Goal: Task Accomplishment & Management: Manage account settings

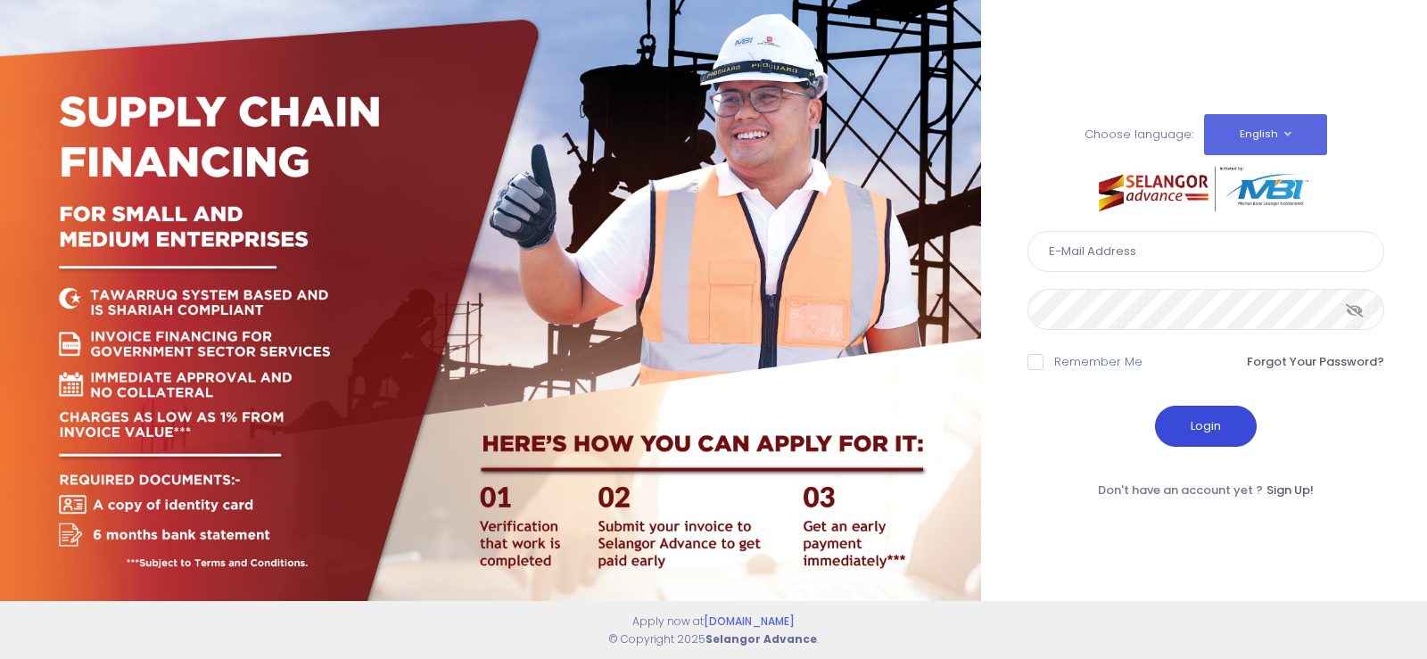
type input "fcd@janatanmia.com.my"
click at [1196, 418] on button "Login" at bounding box center [1206, 426] width 102 height 41
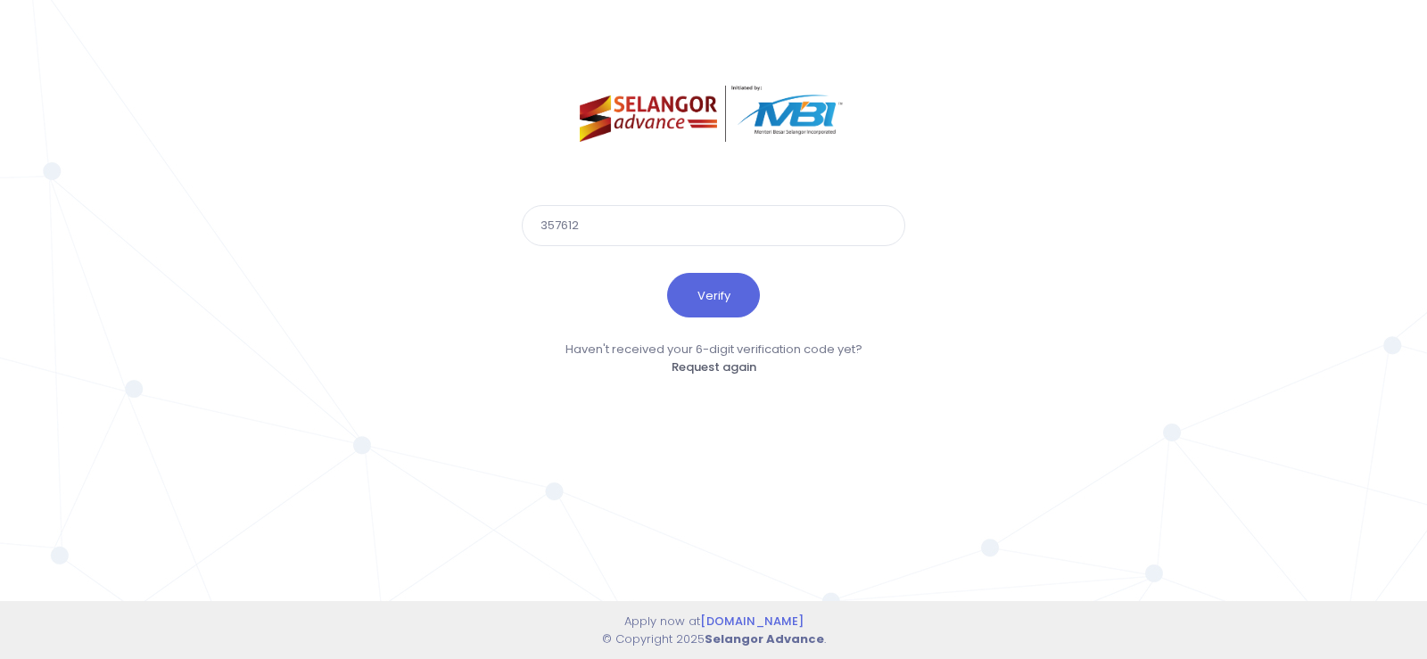
type input "357612"
click at [667, 273] on button "Verify" at bounding box center [713, 295] width 93 height 45
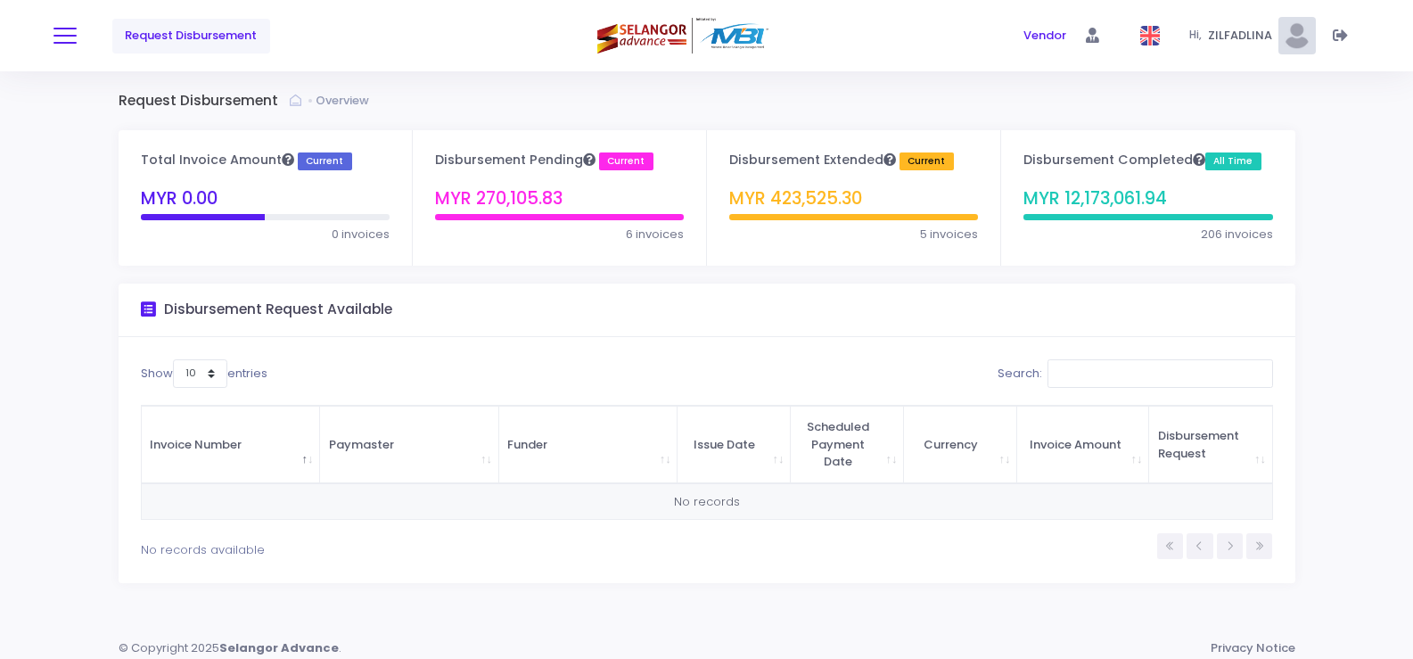
click at [62, 30] on button at bounding box center [65, 35] width 23 height 23
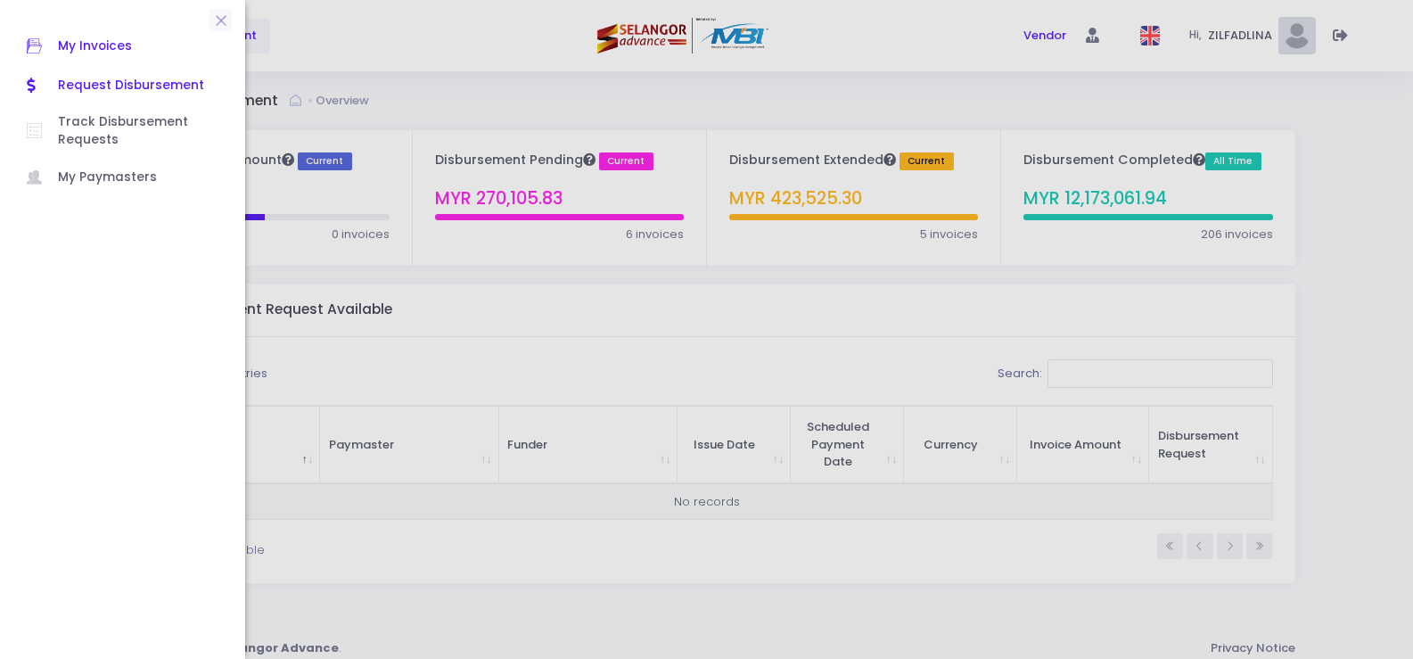
click at [101, 38] on span "My Invoices" at bounding box center [138, 46] width 161 height 23
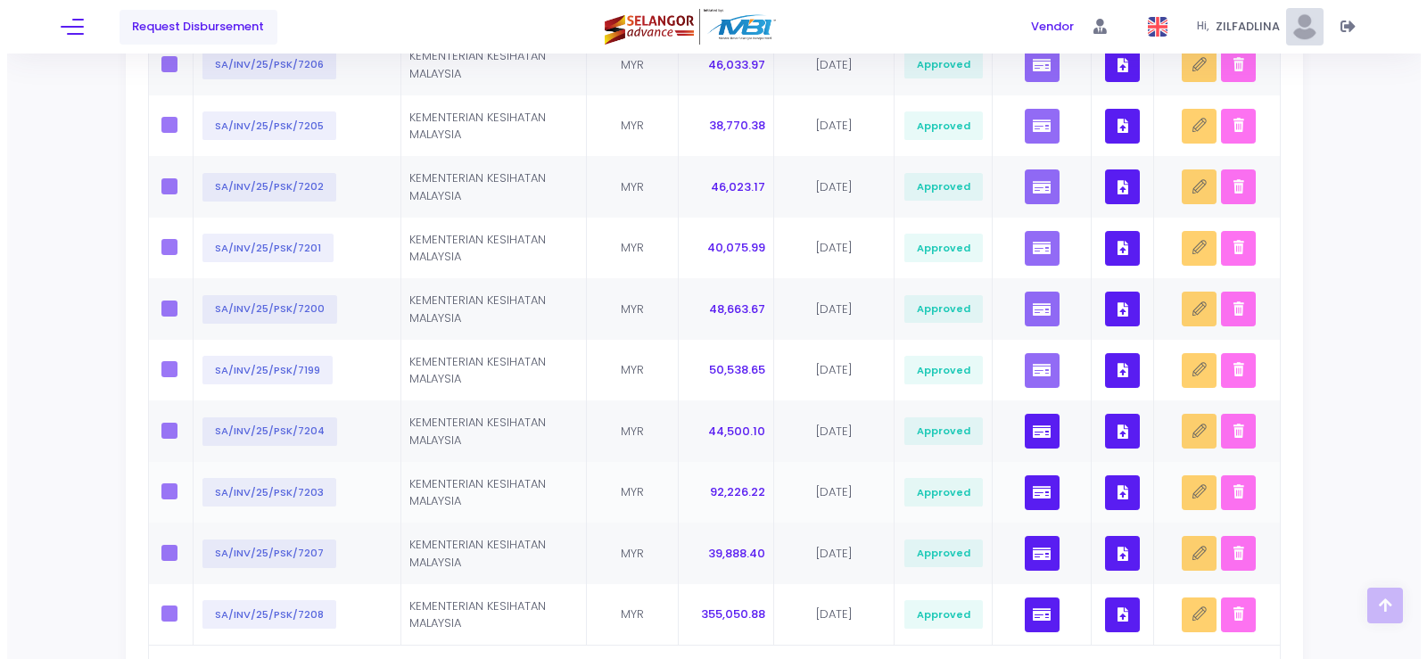
scroll to position [446, 0]
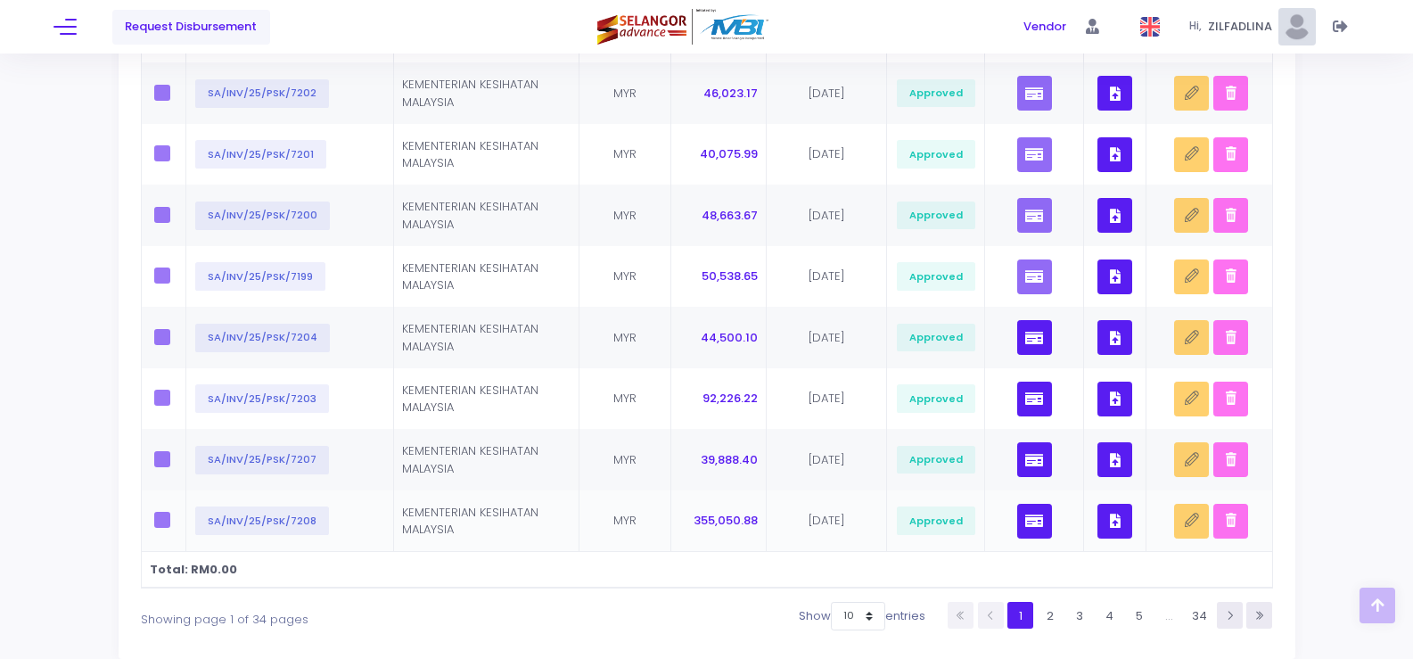
click at [1112, 528] on button "button" at bounding box center [1115, 521] width 35 height 35
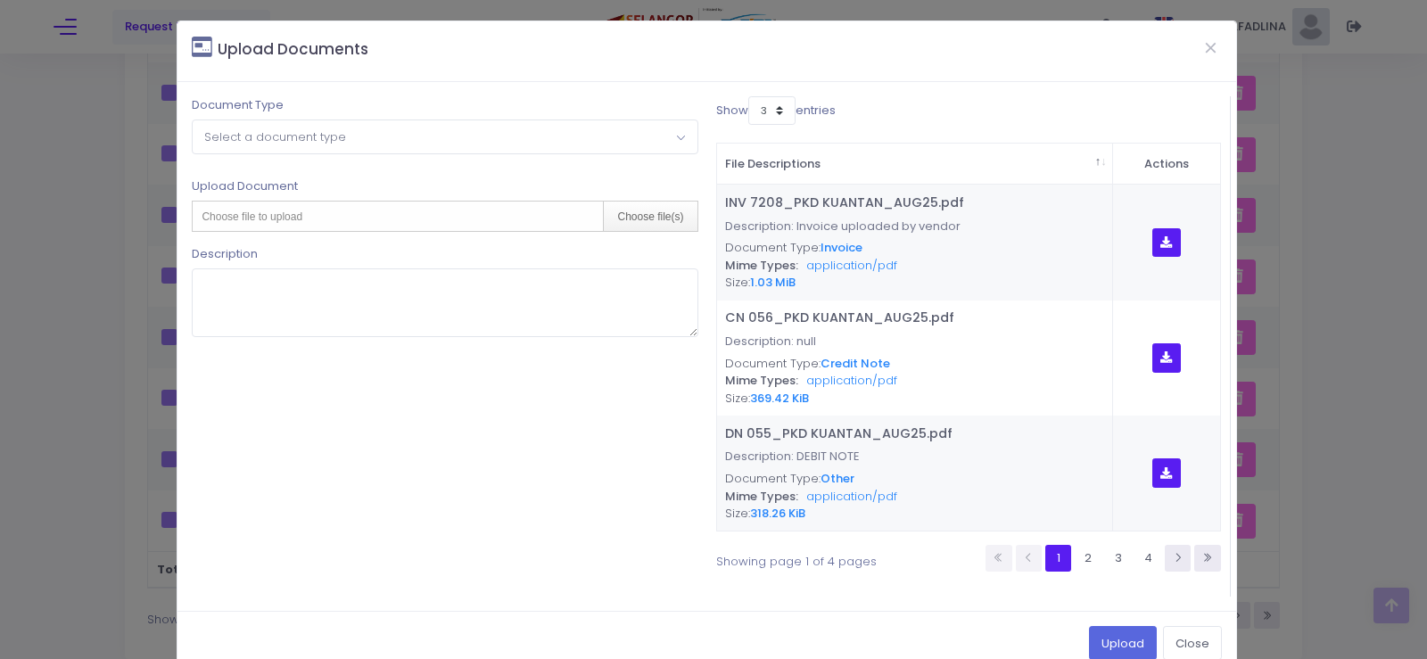
click at [238, 146] on span "Select a document type" at bounding box center [445, 136] width 504 height 32
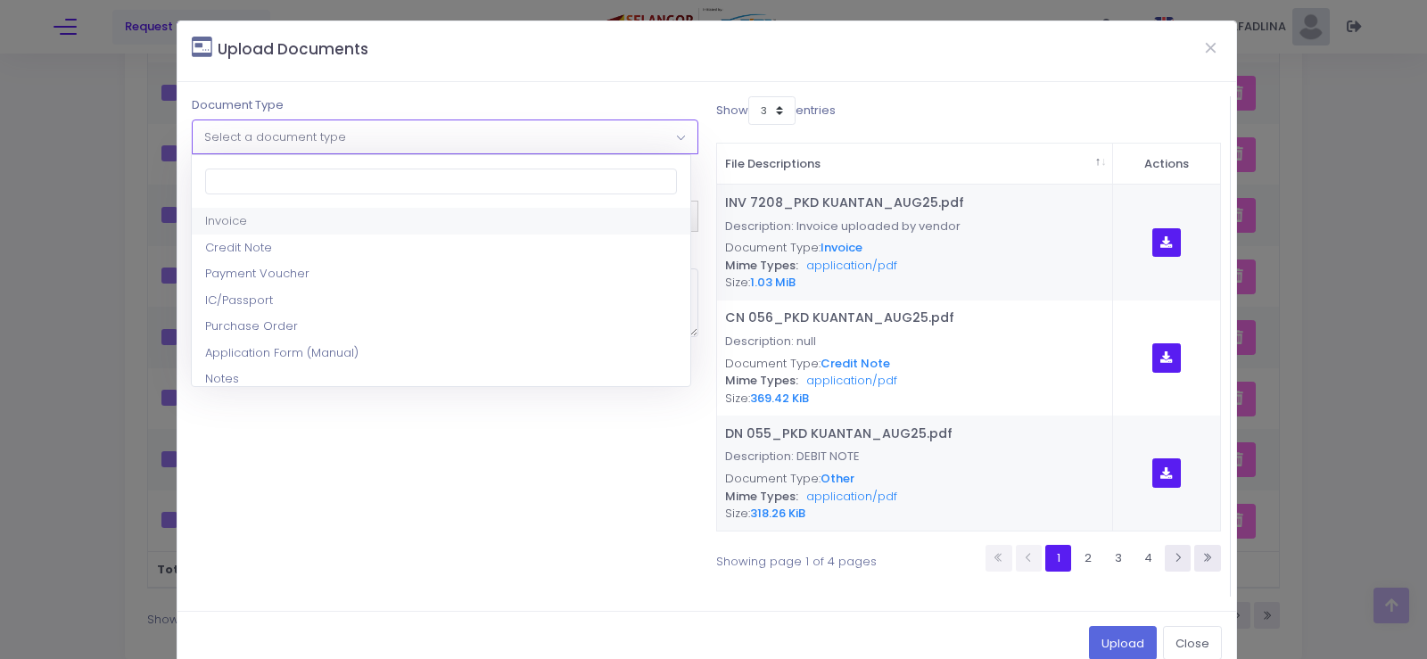
select select "1"
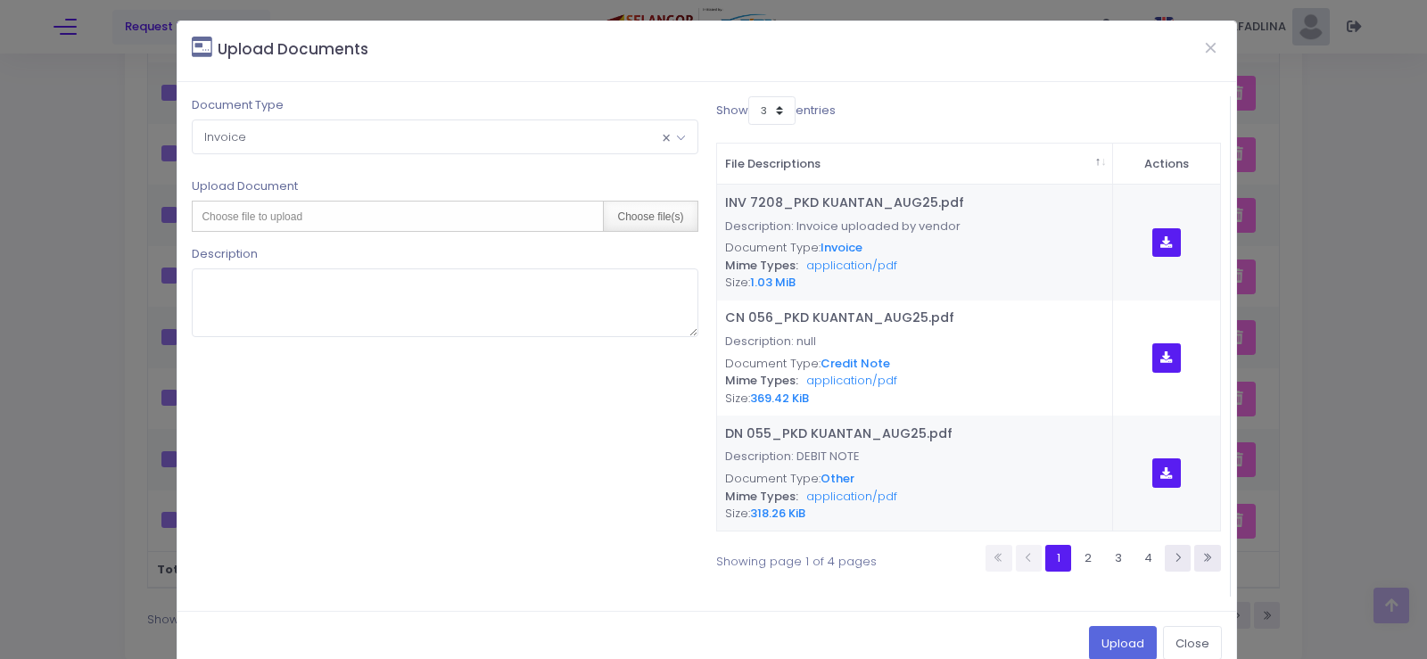
click at [647, 224] on div "Choose file(s)" at bounding box center [650, 216] width 94 height 29
type input "C:\fakepath\(Revised) INV 7208_PKD KUANTAN_Aug25.pdf"
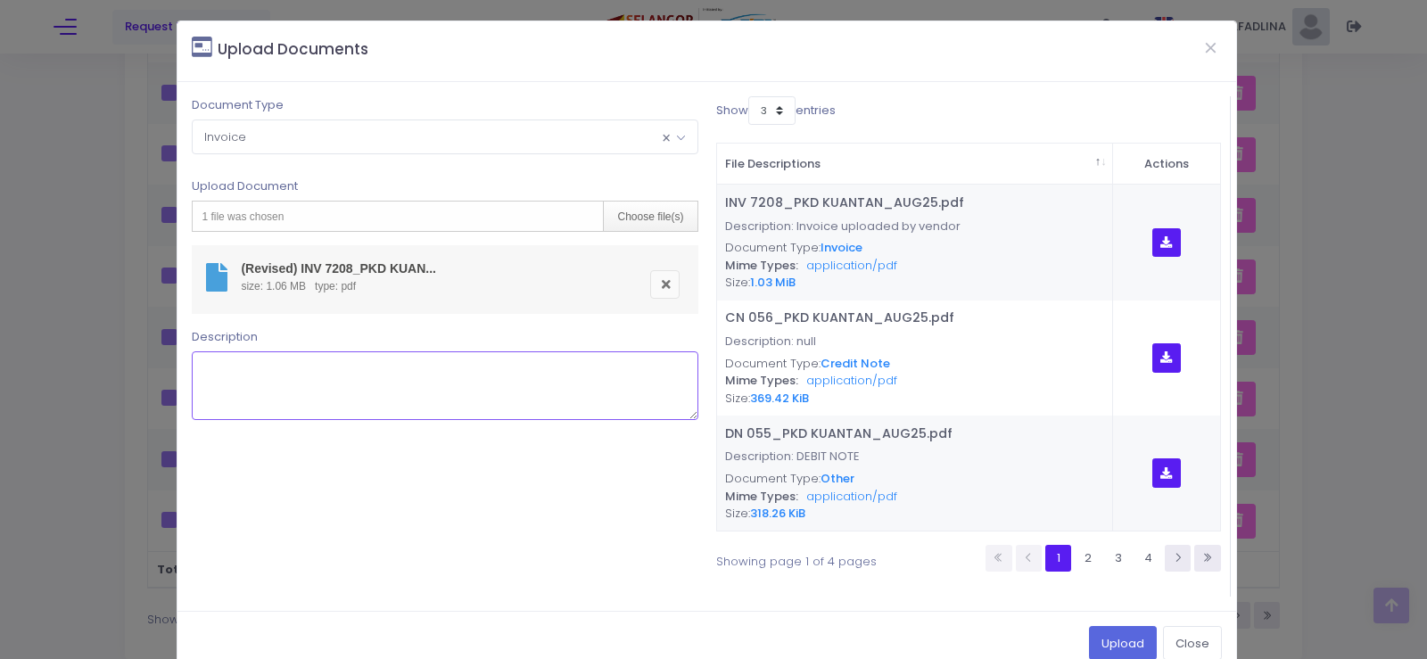
click at [356, 369] on textarea at bounding box center [445, 385] width 506 height 69
click at [251, 374] on textarea "Revised invoice for PKD Kuantan" at bounding box center [445, 385] width 506 height 69
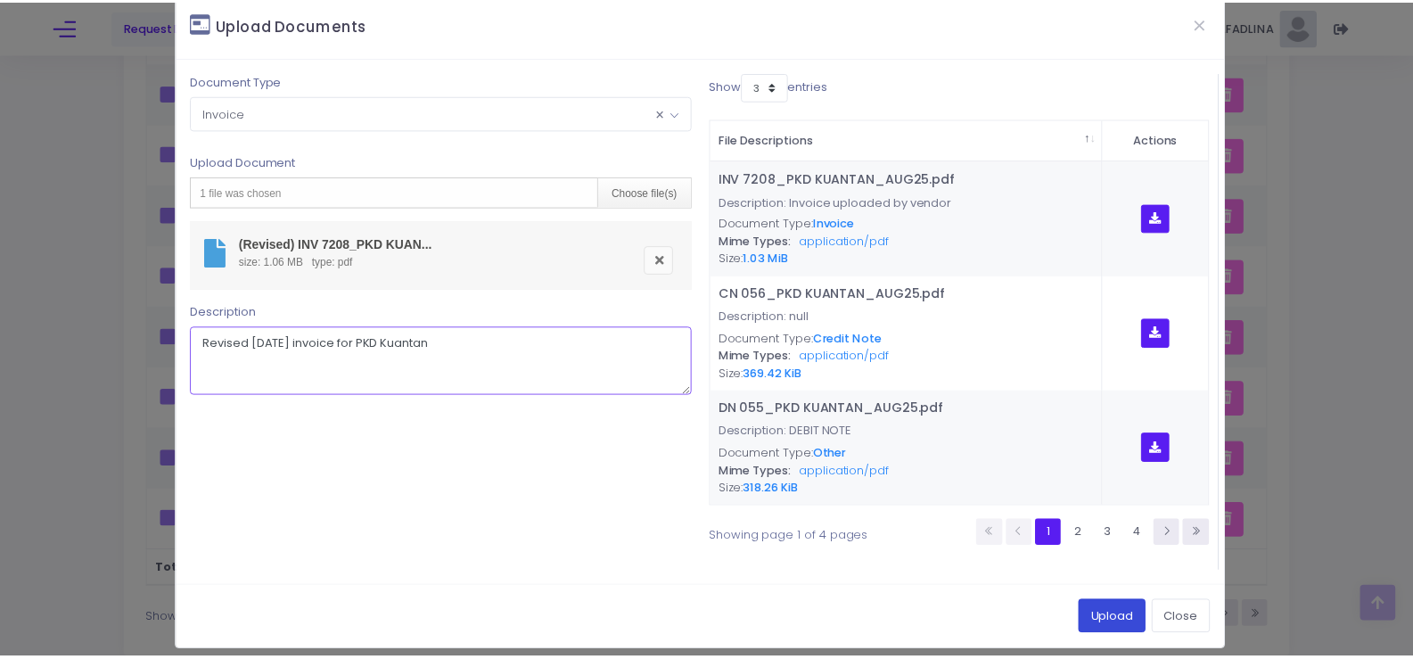
scroll to position [37, 0]
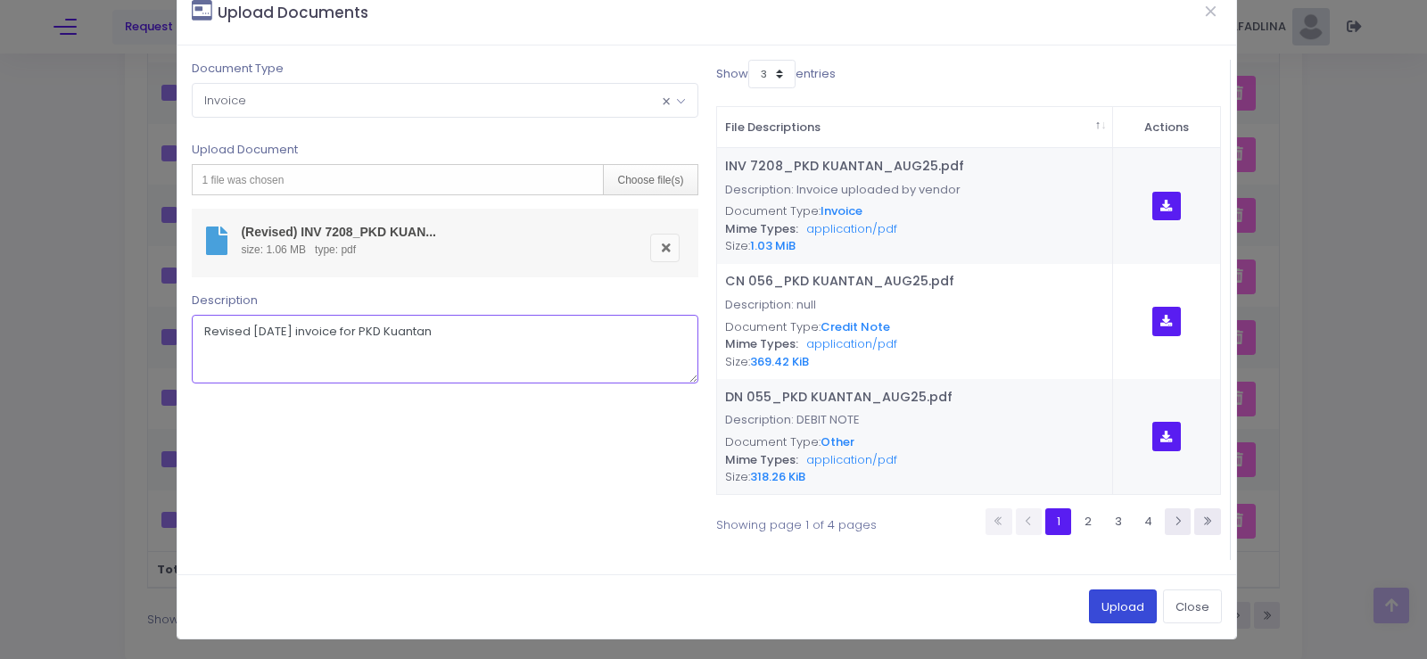
type textarea "Revised Aug'25 invoice for PKD Kuantan"
click at [1105, 604] on button "Upload" at bounding box center [1123, 606] width 68 height 34
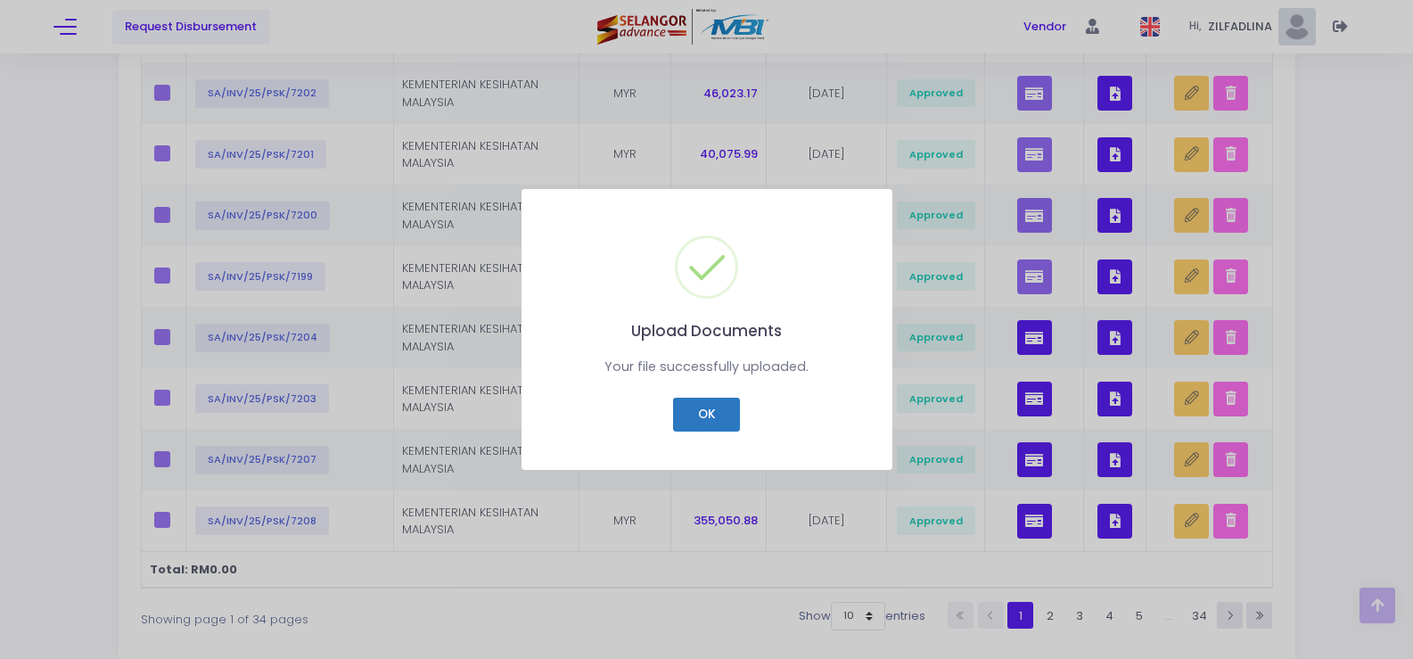
click at [706, 411] on button "OK" at bounding box center [706, 415] width 67 height 34
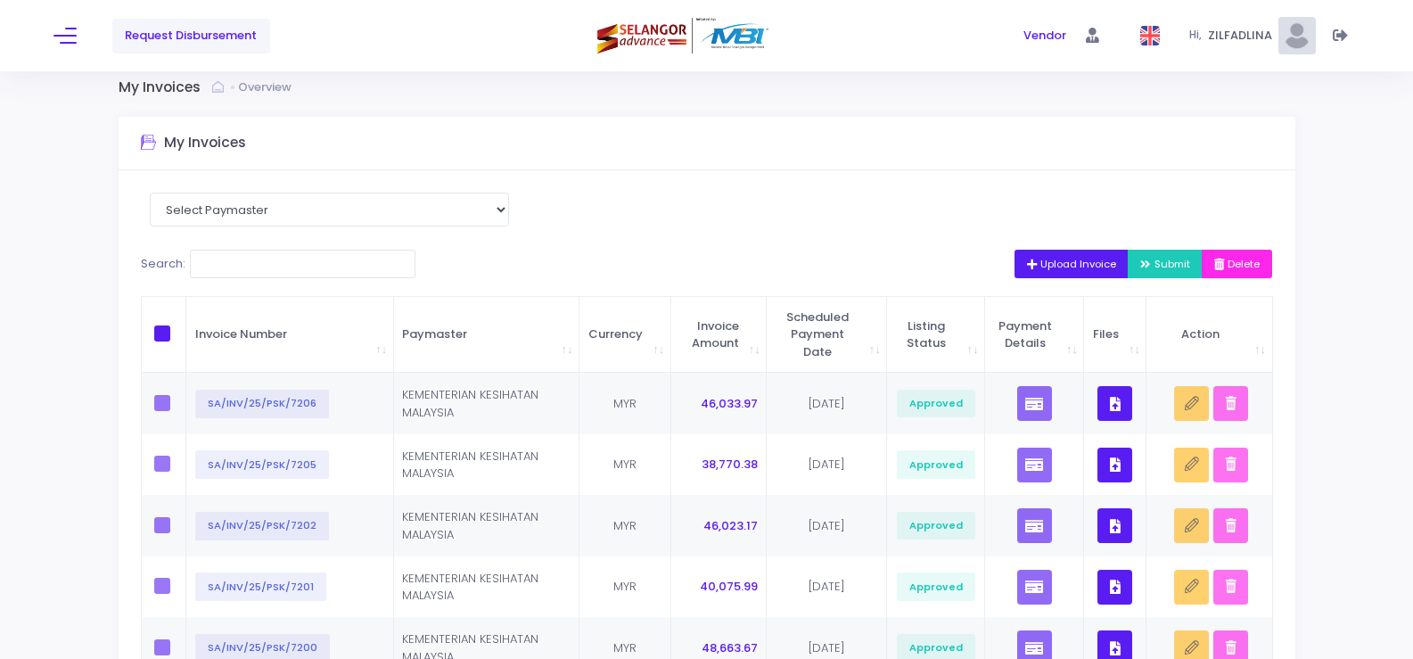
scroll to position [0, 0]
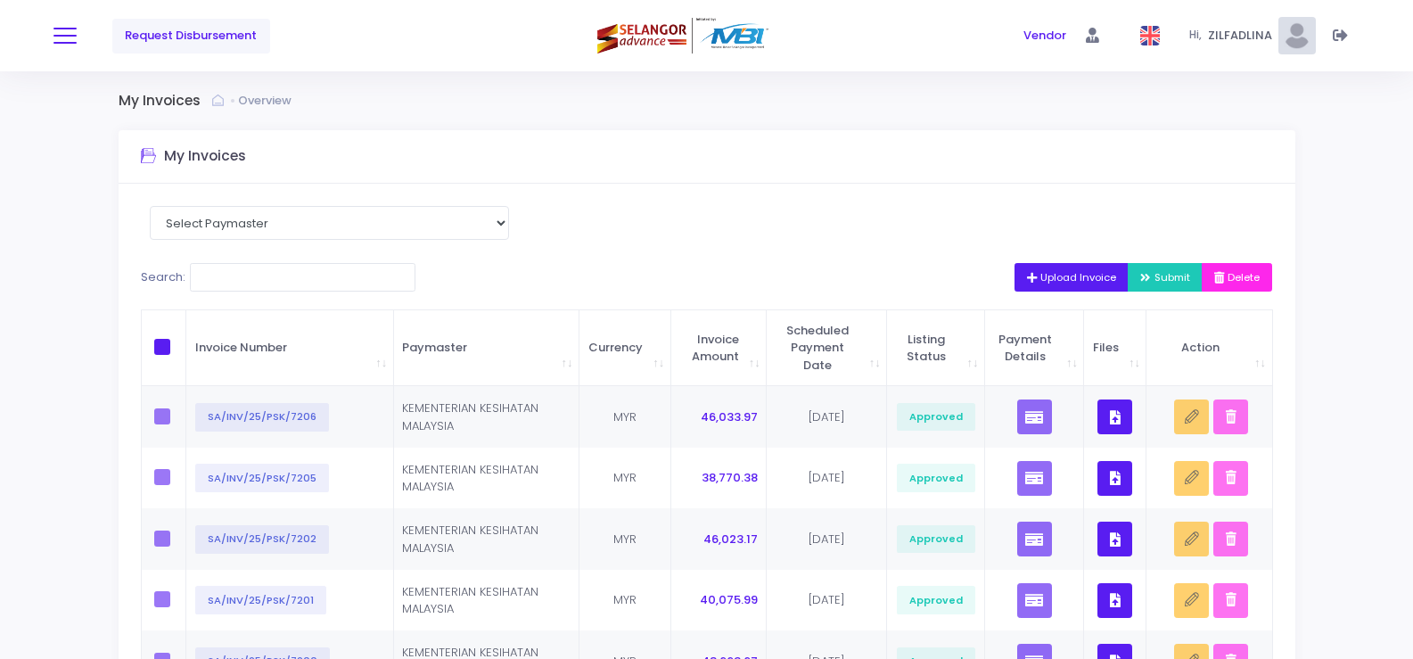
click at [61, 24] on button at bounding box center [65, 35] width 23 height 23
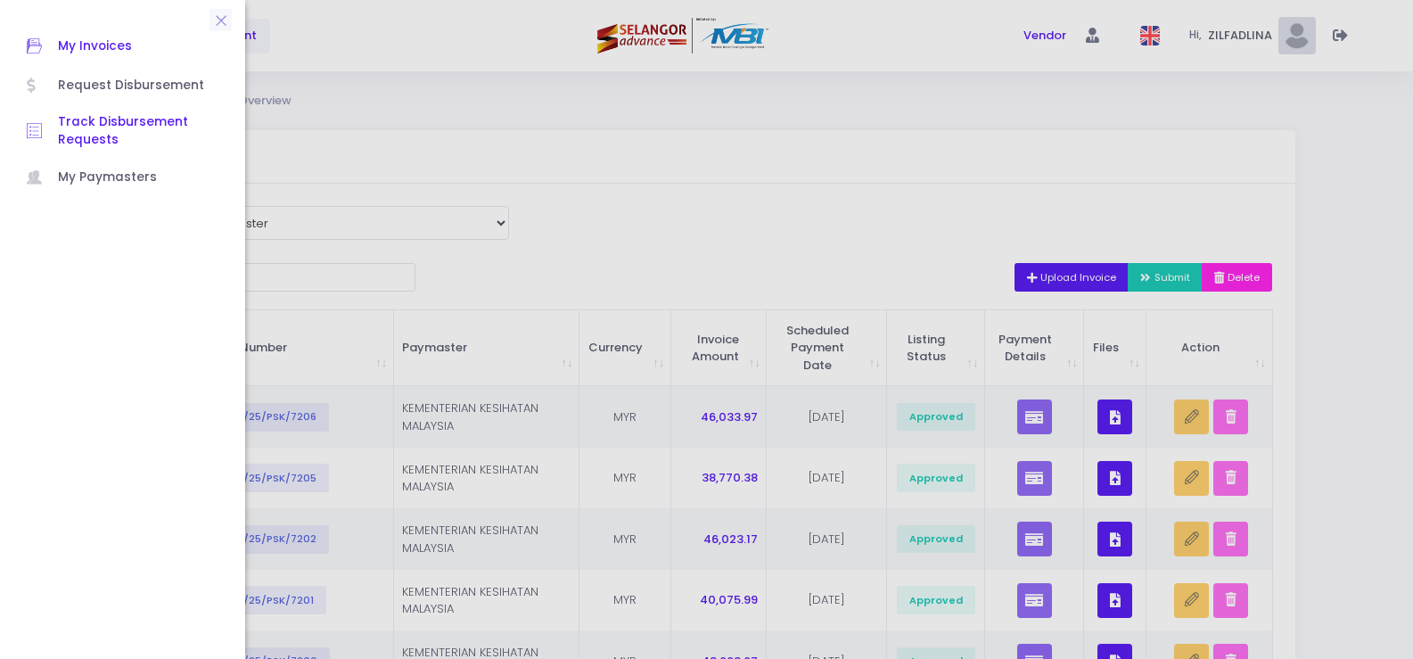
click at [86, 141] on span "Track Disbursement Requests" at bounding box center [138, 131] width 161 height 37
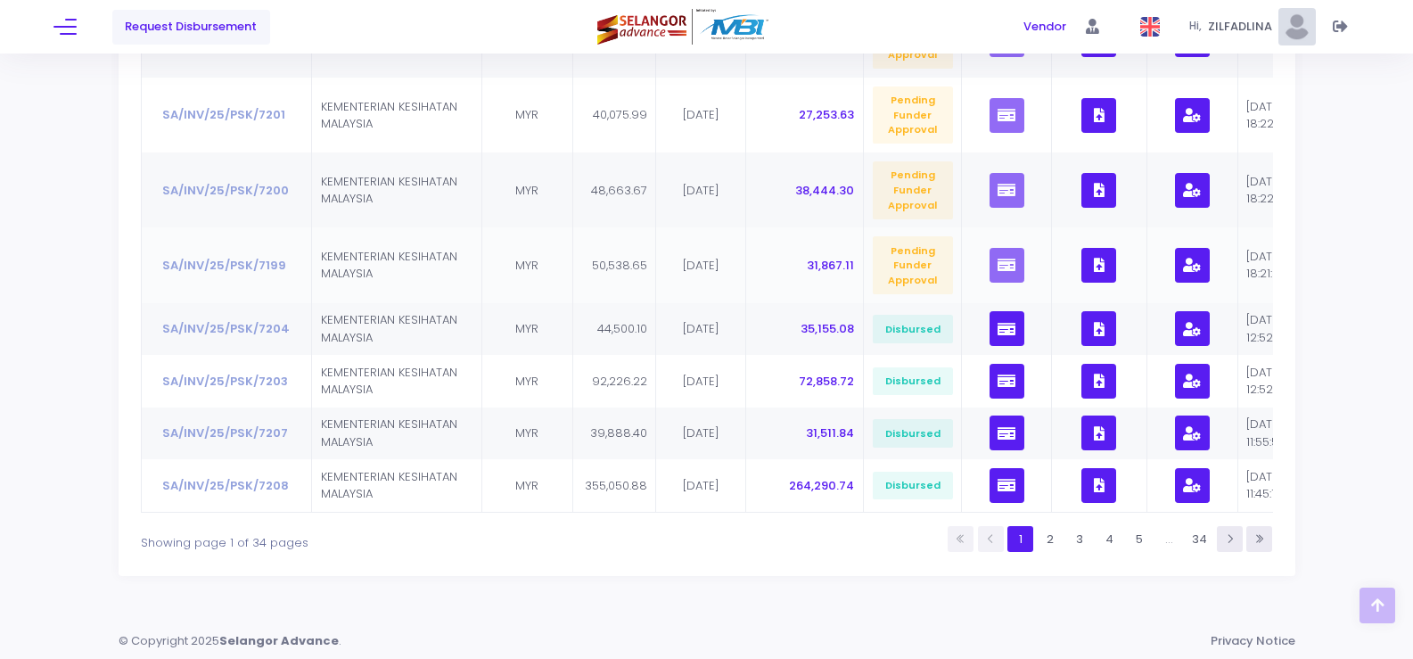
scroll to position [535, 0]
click at [1062, 551] on link "2" at bounding box center [1050, 538] width 26 height 26
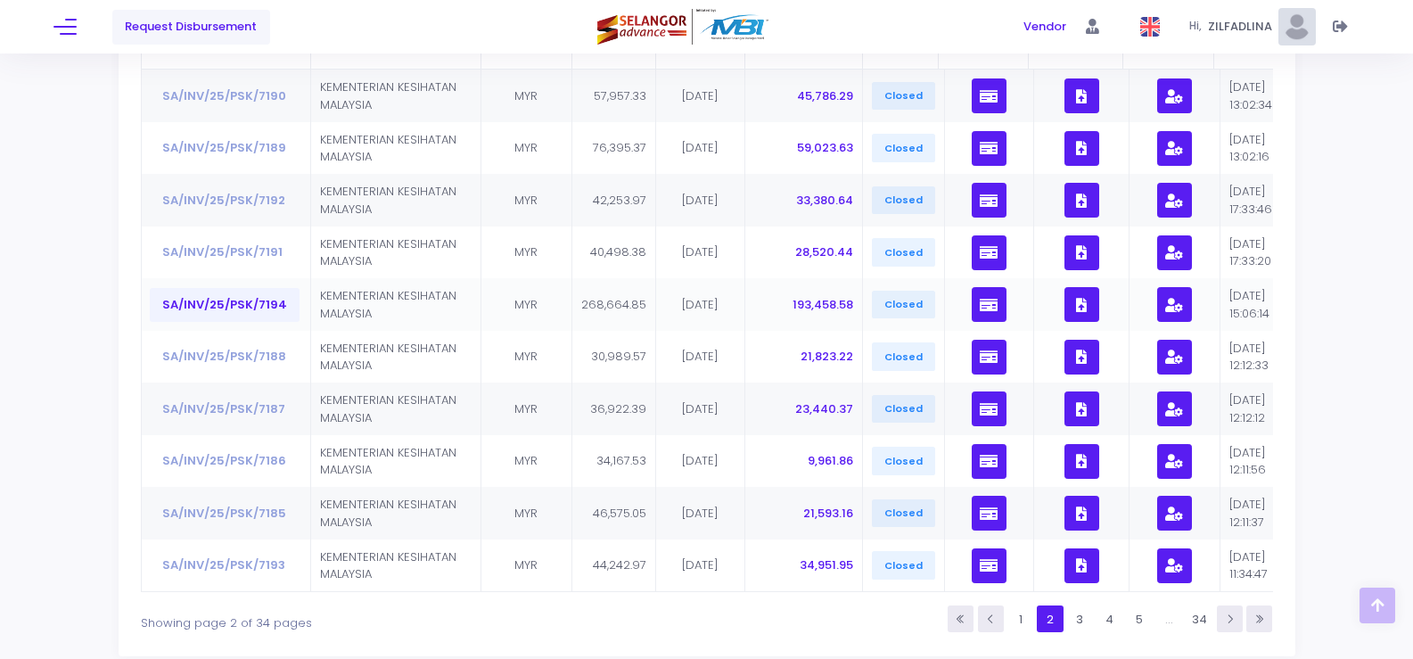
scroll to position [357, 0]
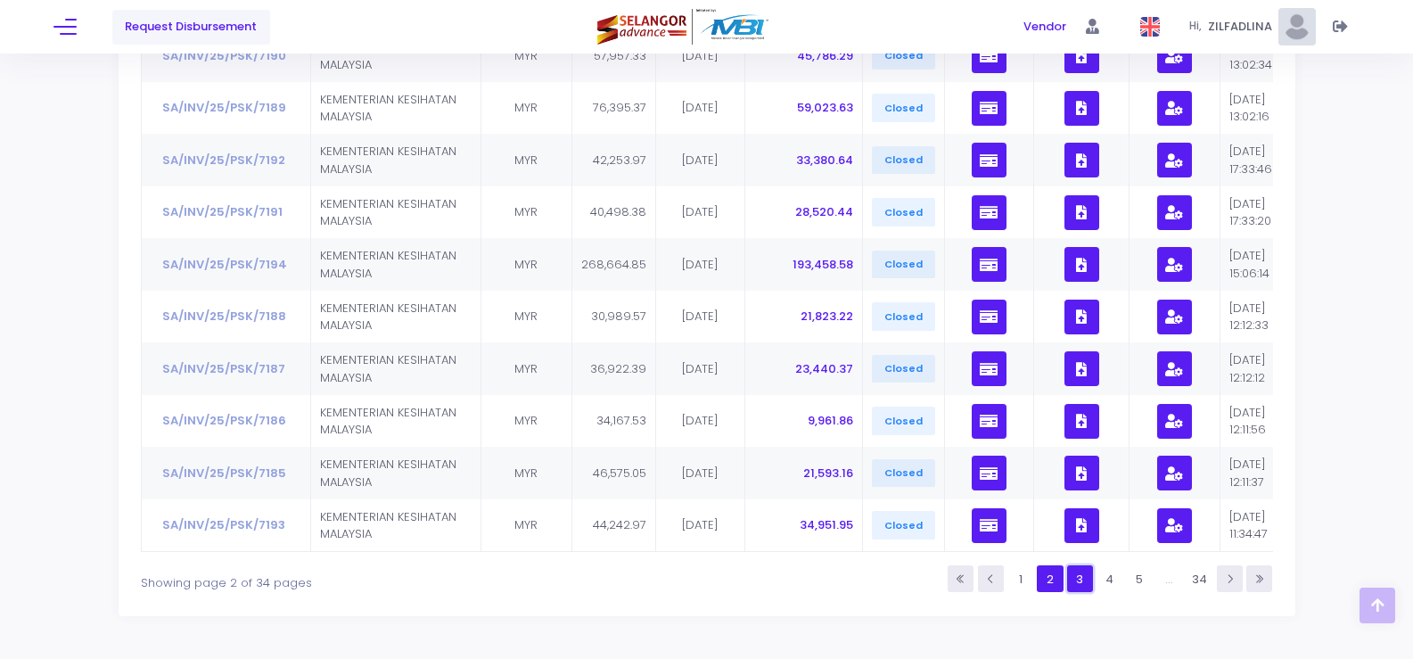
click at [1075, 590] on link "3" at bounding box center [1080, 578] width 26 height 26
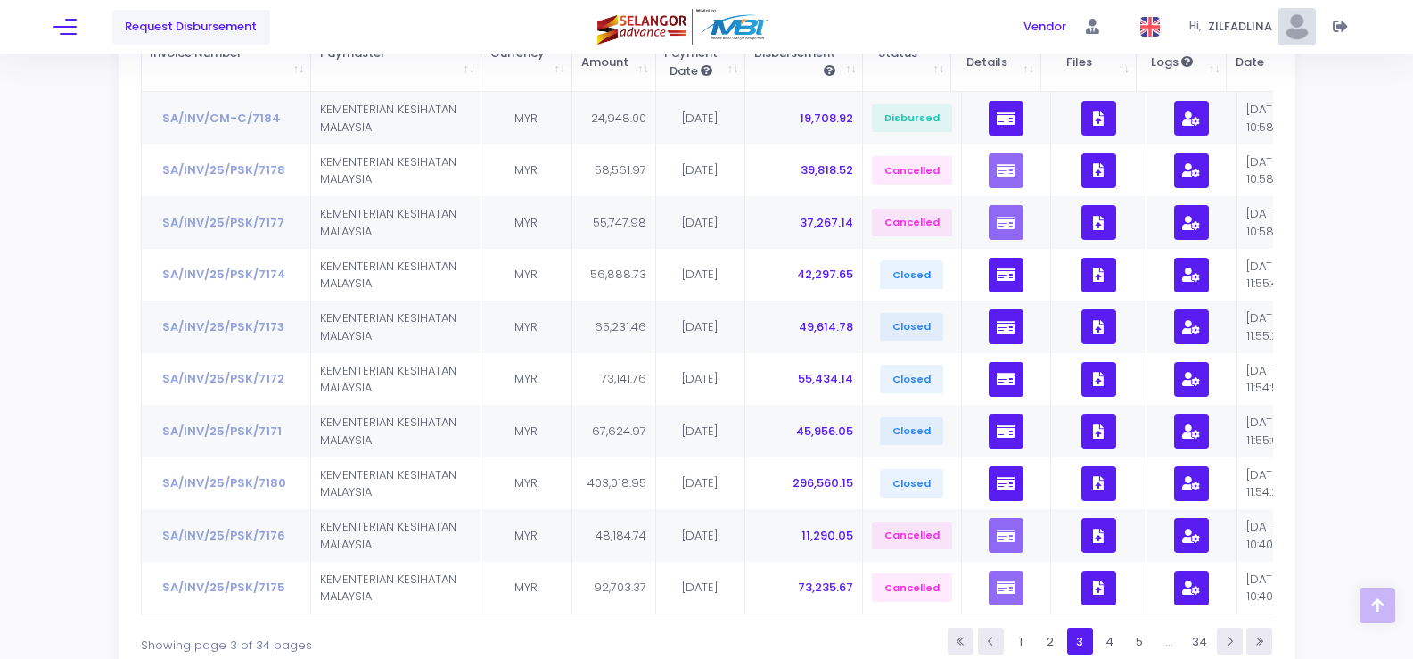
scroll to position [268, 0]
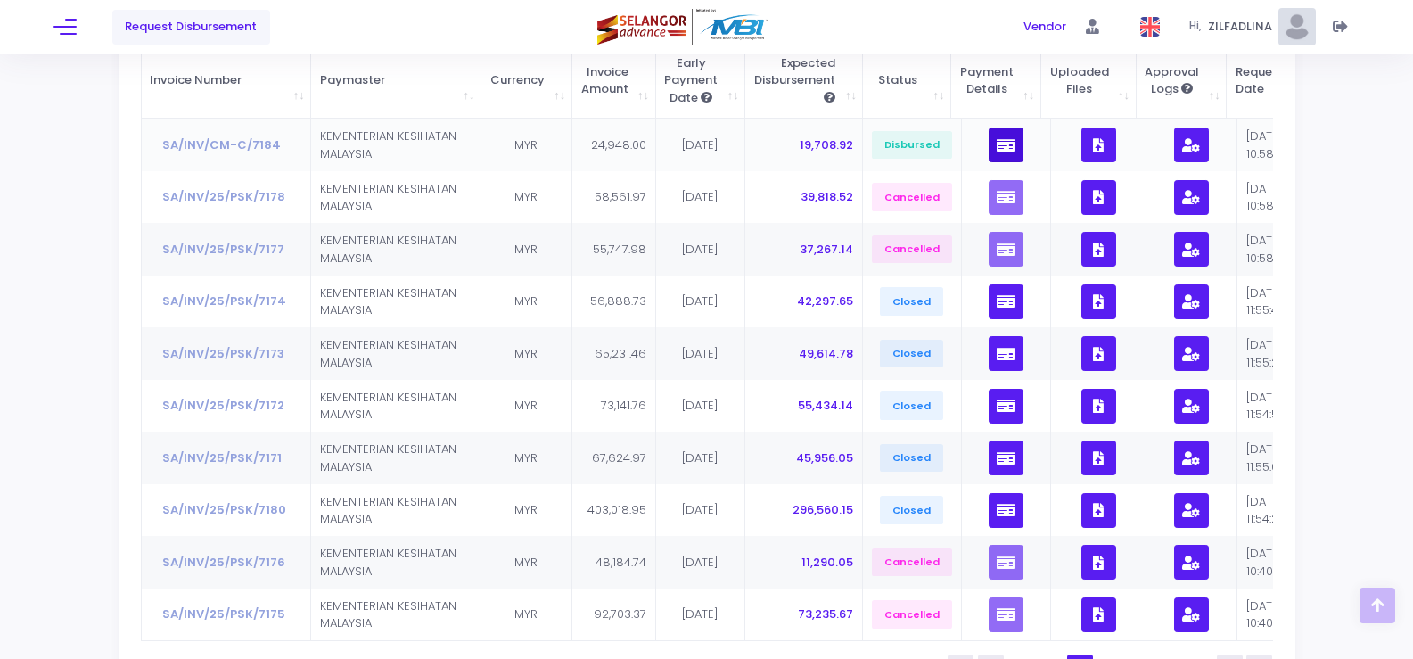
click at [997, 145] on icon "button" at bounding box center [1006, 145] width 18 height 0
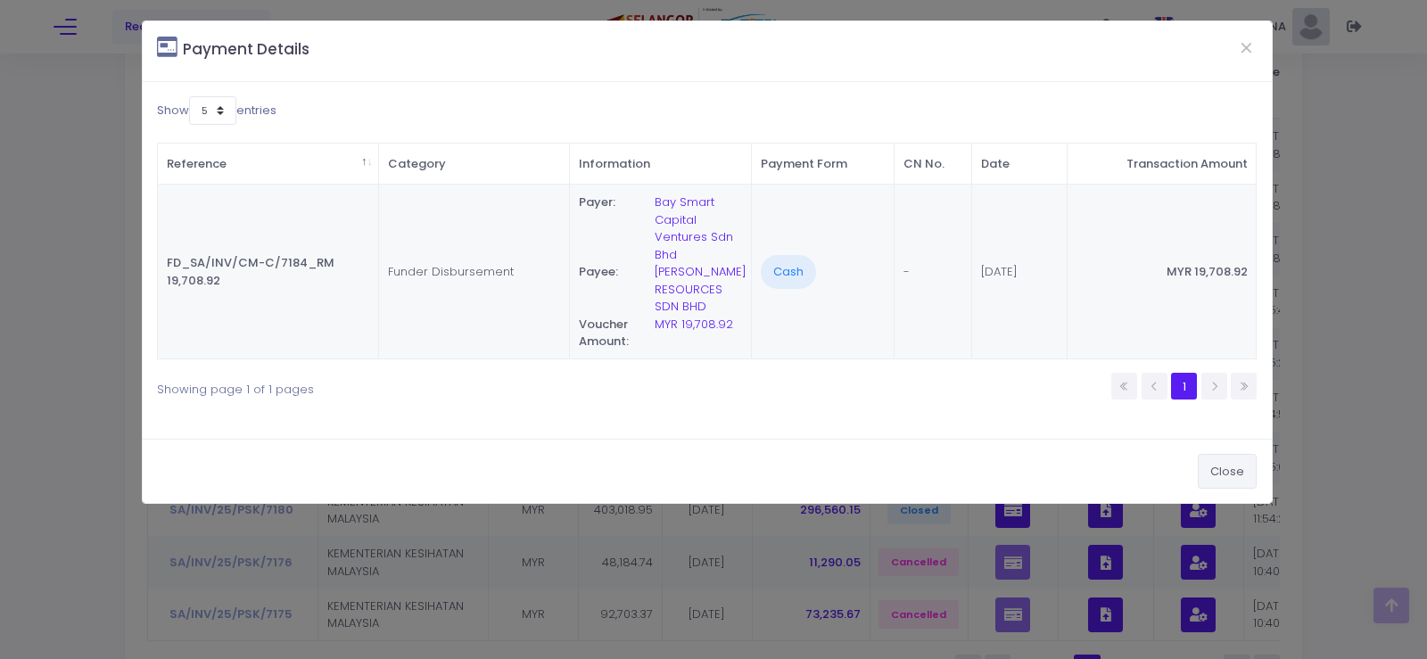
click at [1237, 472] on button "Close" at bounding box center [1227, 471] width 59 height 34
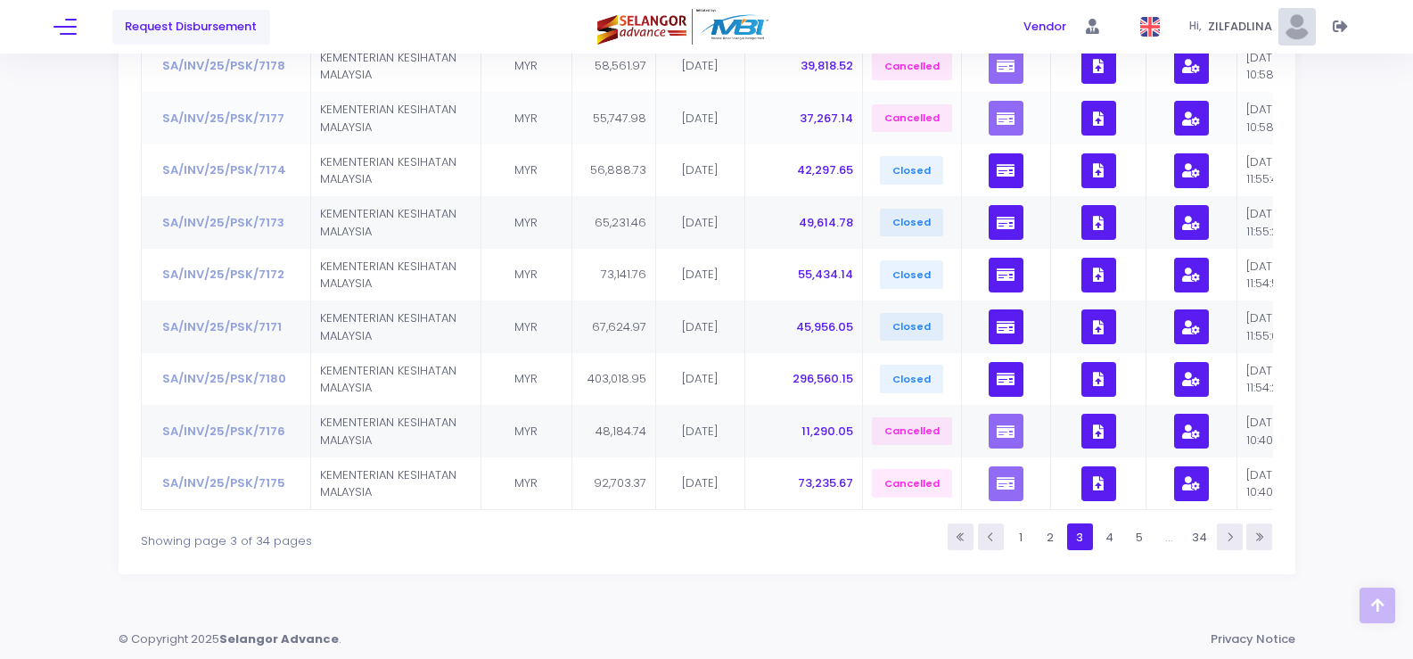
scroll to position [412, 0]
click at [1056, 540] on link "2" at bounding box center [1050, 536] width 26 height 26
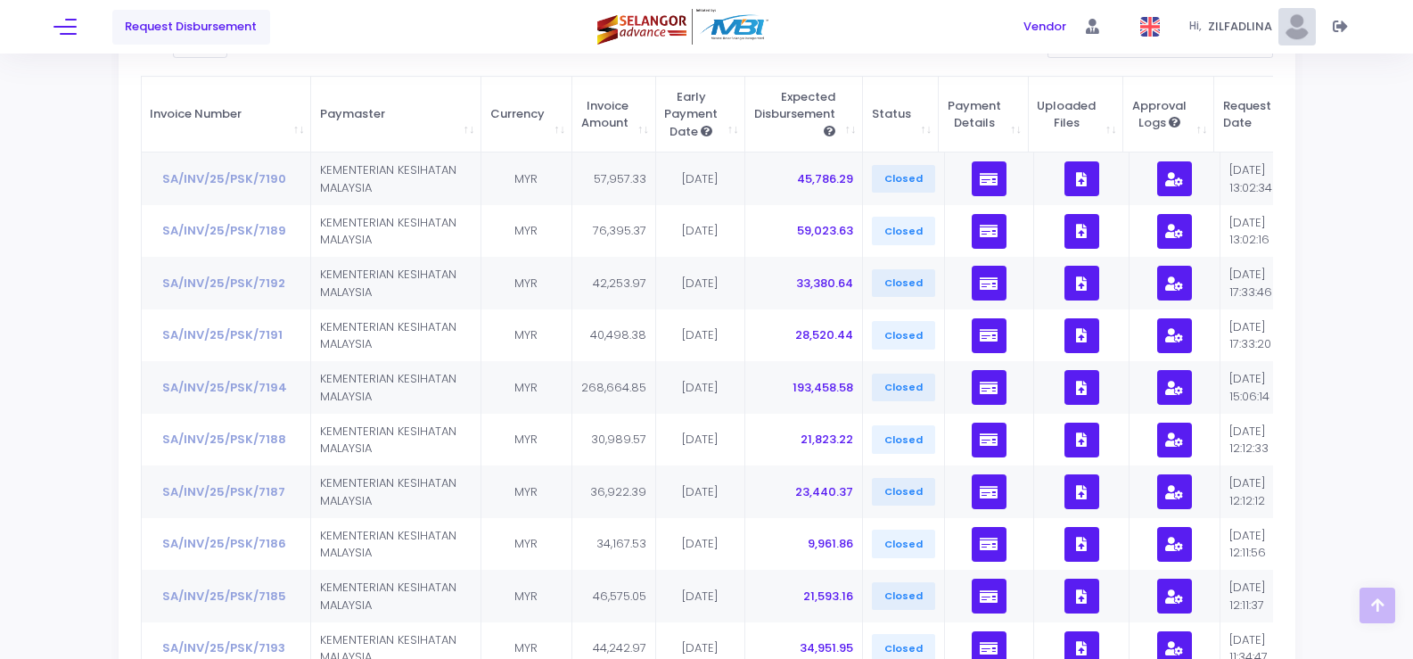
scroll to position [323, 0]
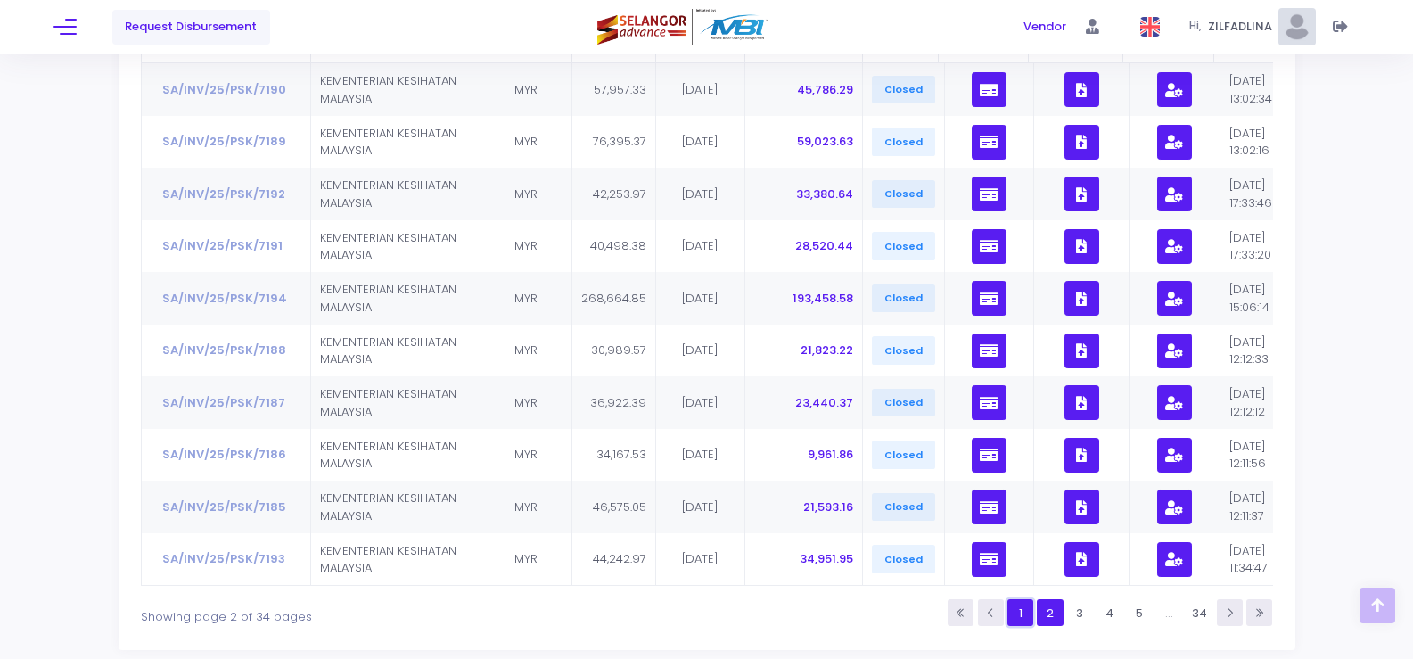
click at [1017, 625] on link "1" at bounding box center [1021, 612] width 26 height 26
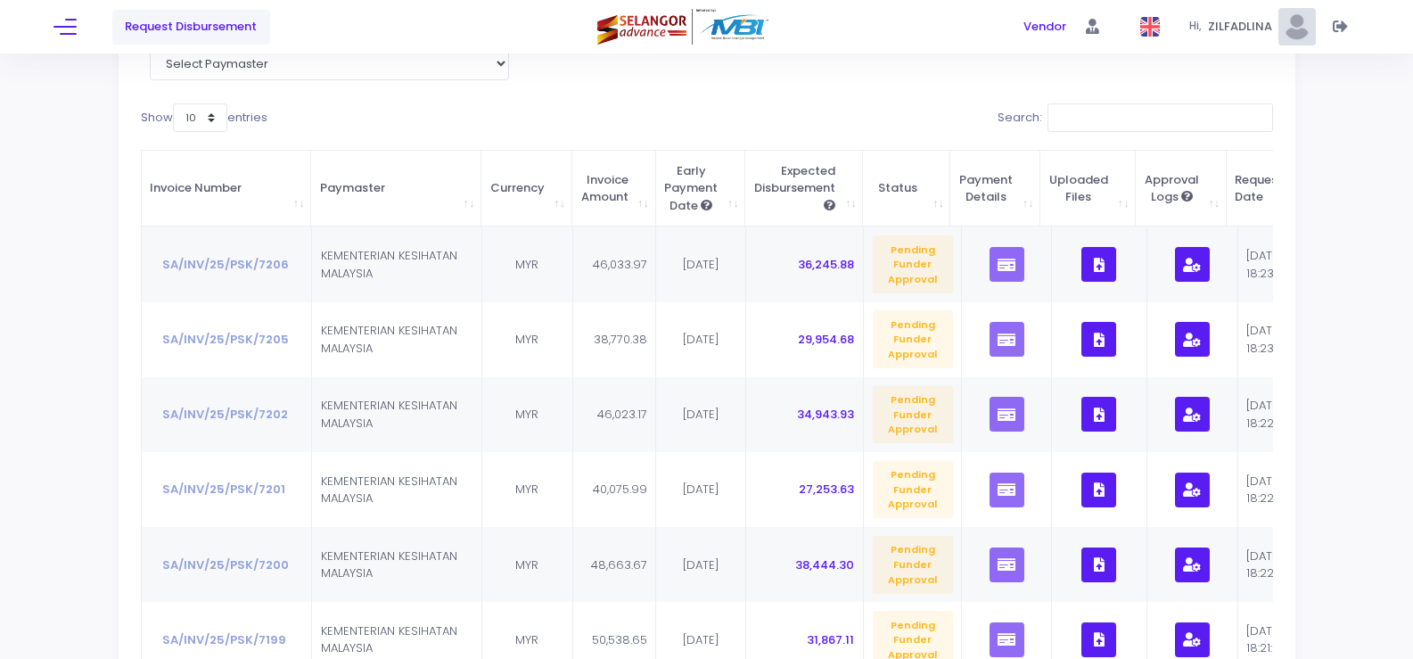
scroll to position [357, 0]
